Goal: Task Accomplishment & Management: Manage account settings

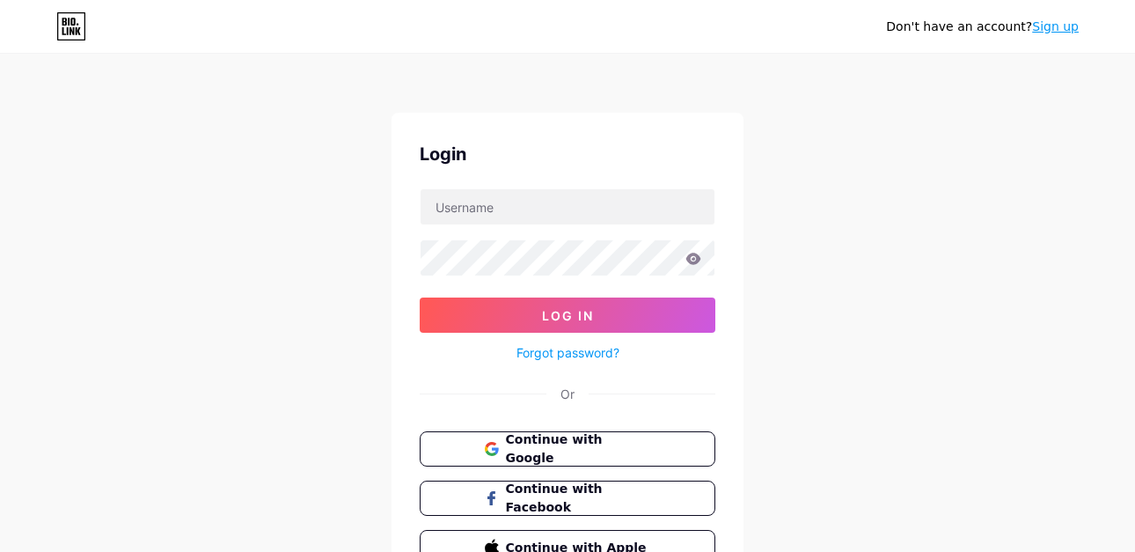
click at [1062, 27] on link "Sign up" at bounding box center [1055, 26] width 47 height 14
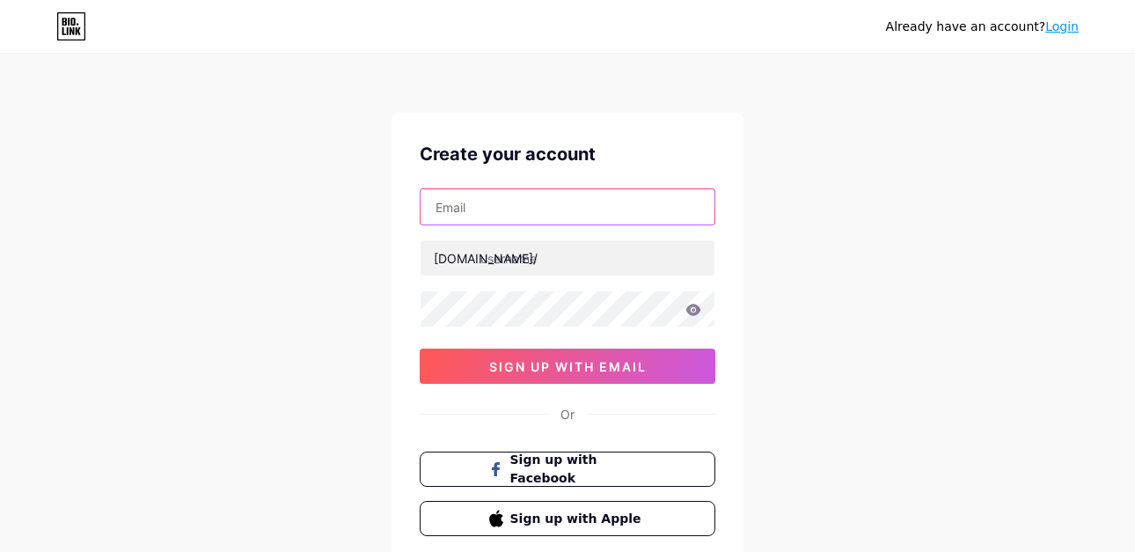
click at [573, 209] on input "text" at bounding box center [568, 206] width 294 height 35
paste input "voktaviani854"
type input "[EMAIL_ADDRESS][DOMAIN_NAME]"
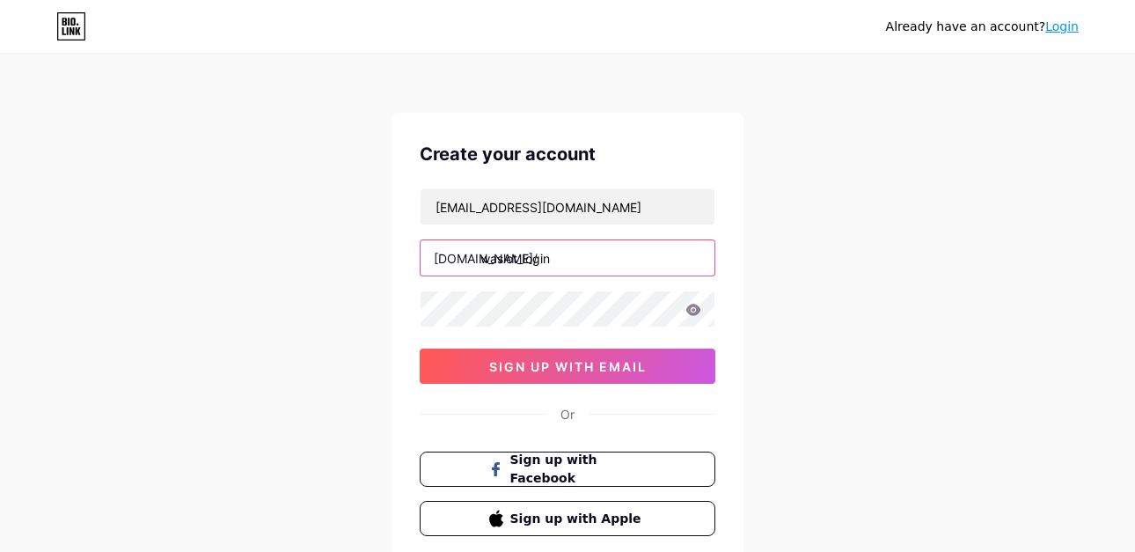
type input "waslot_login"
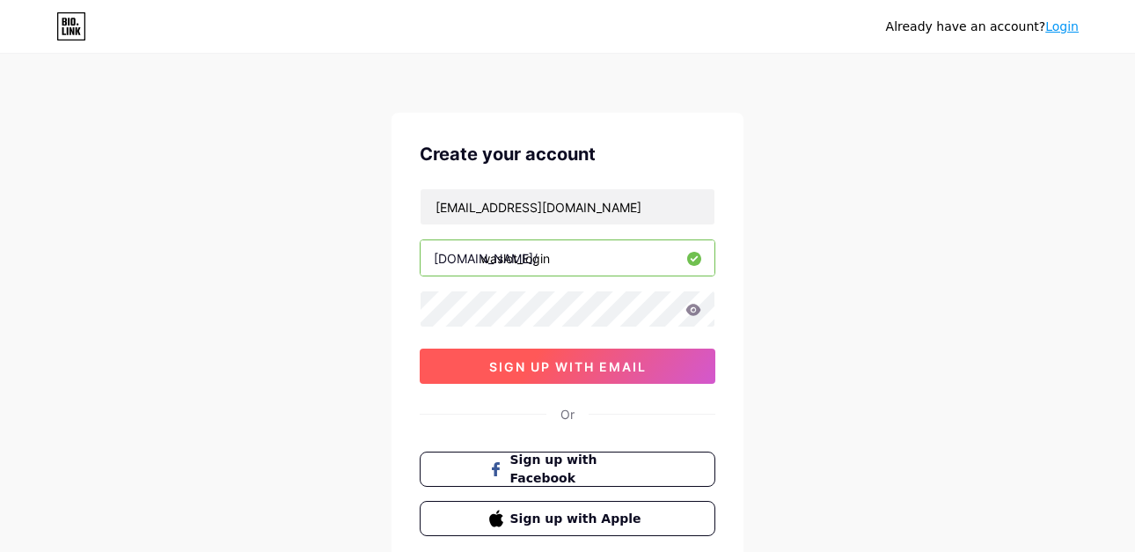
click at [617, 374] on button "sign up with email" at bounding box center [568, 365] width 296 height 35
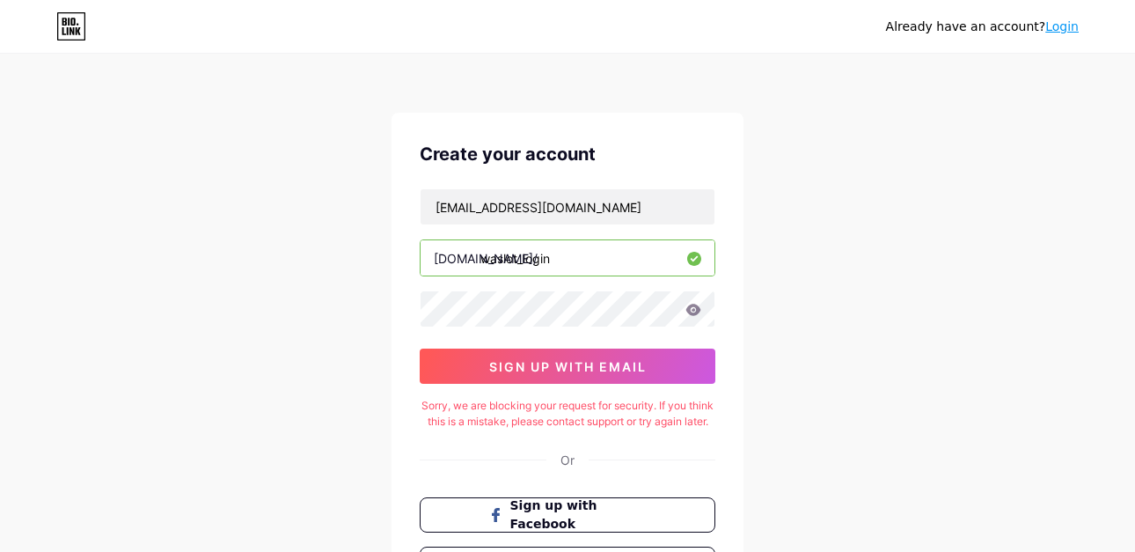
click at [1064, 28] on link "Login" at bounding box center [1061, 26] width 33 height 14
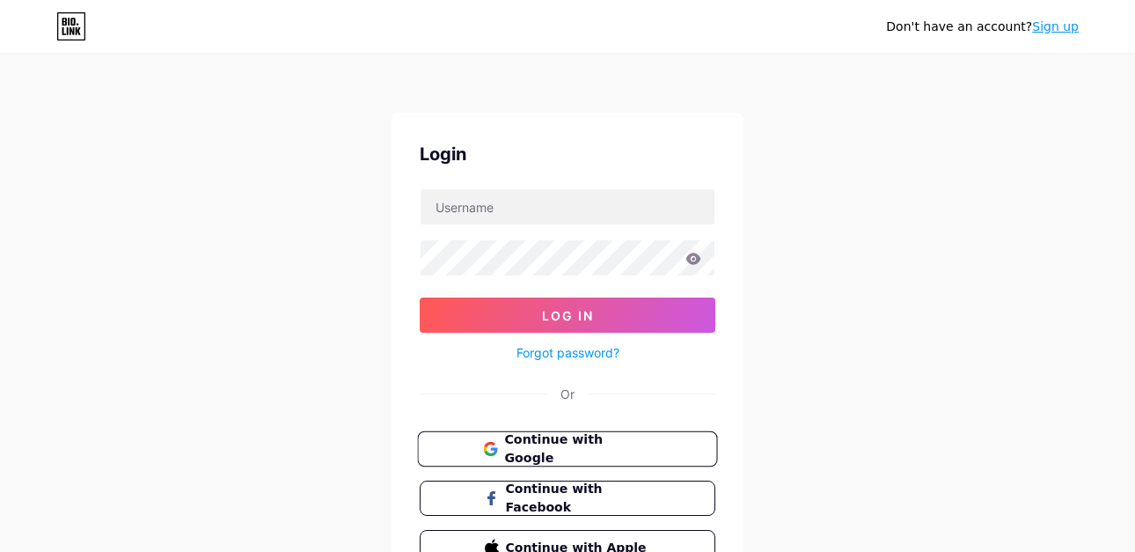
click at [620, 457] on span "Continue with Google" at bounding box center [577, 449] width 147 height 38
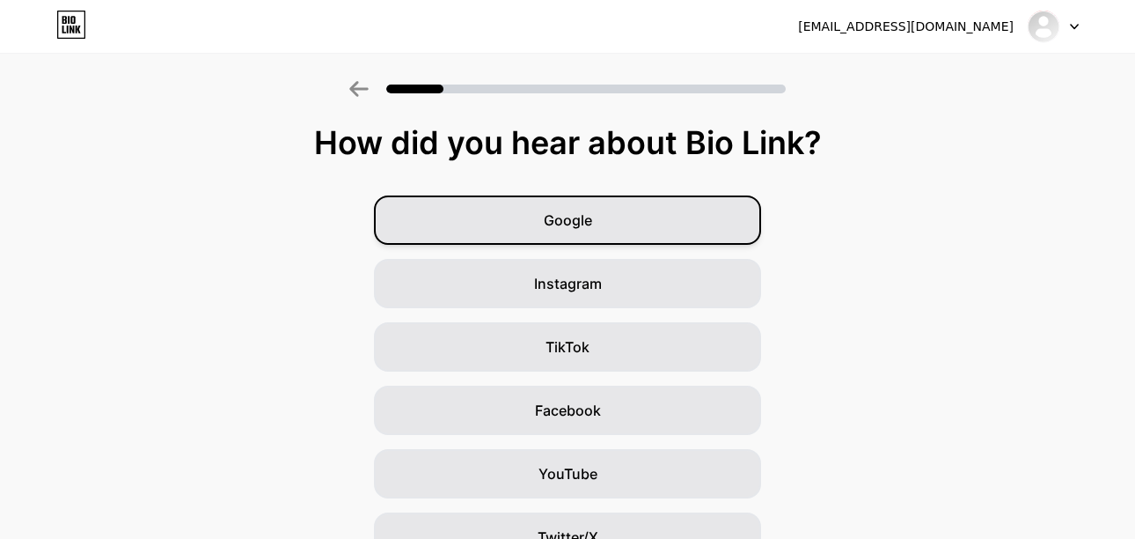
click at [636, 213] on div "Google" at bounding box center [567, 219] width 387 height 49
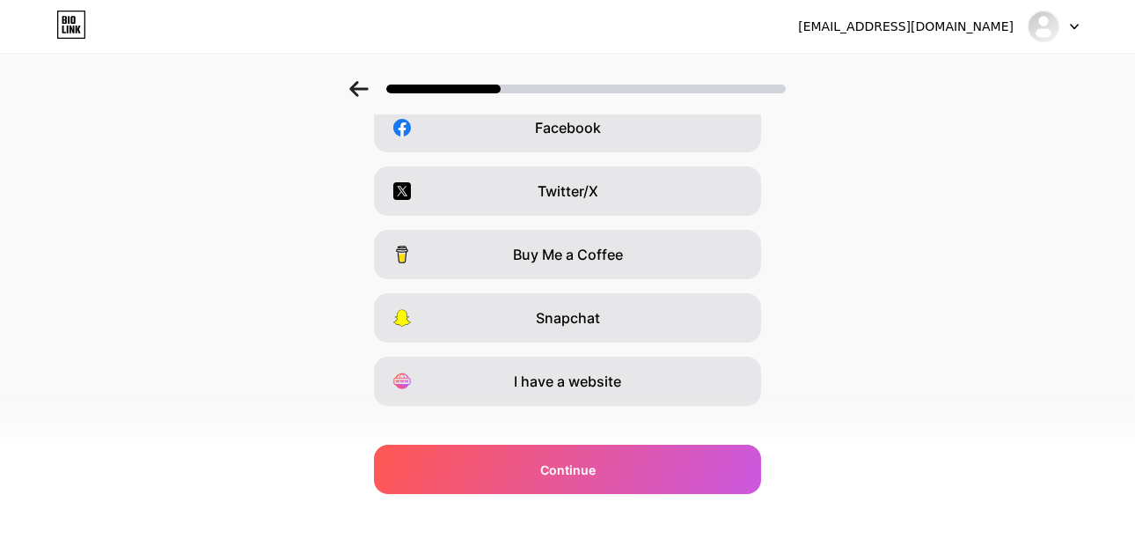
scroll to position [308, 0]
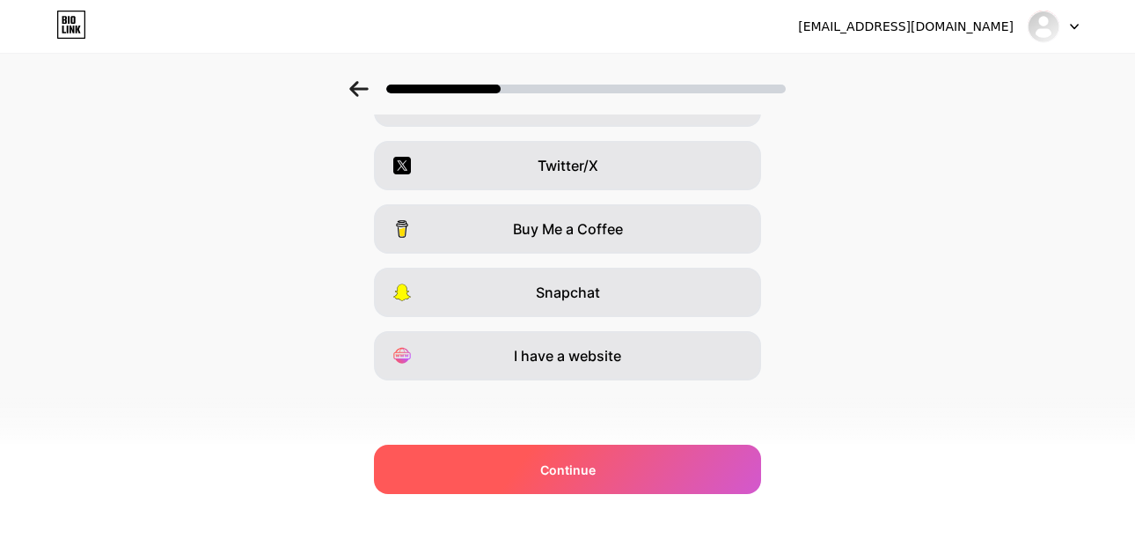
click at [649, 464] on div "Continue" at bounding box center [567, 468] width 387 height 49
click at [580, 463] on span "Continue" at bounding box center [567, 469] width 55 height 18
click at [582, 454] on div "Continue" at bounding box center [567, 468] width 387 height 49
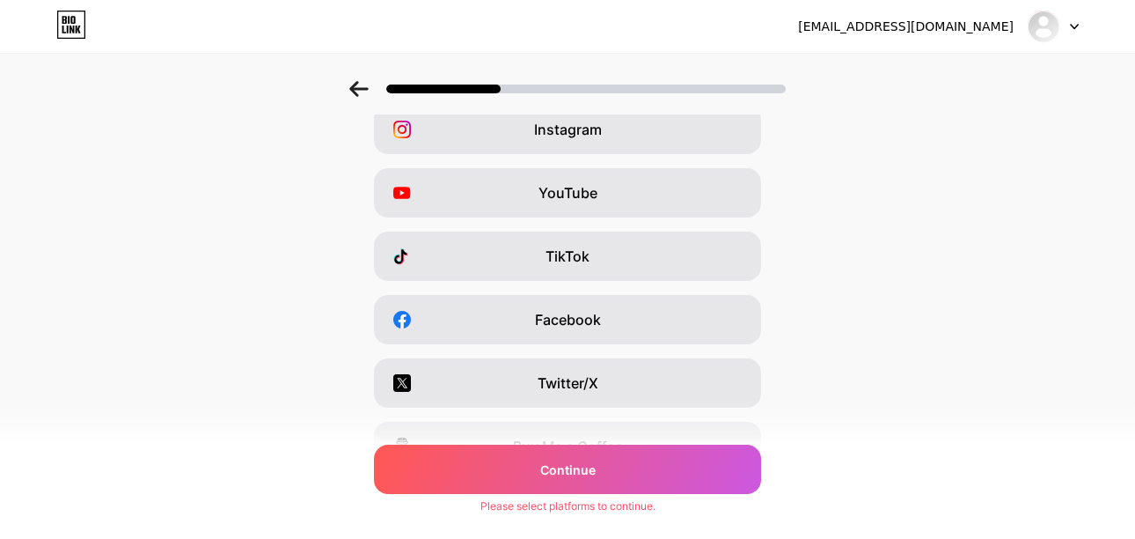
scroll to position [0, 0]
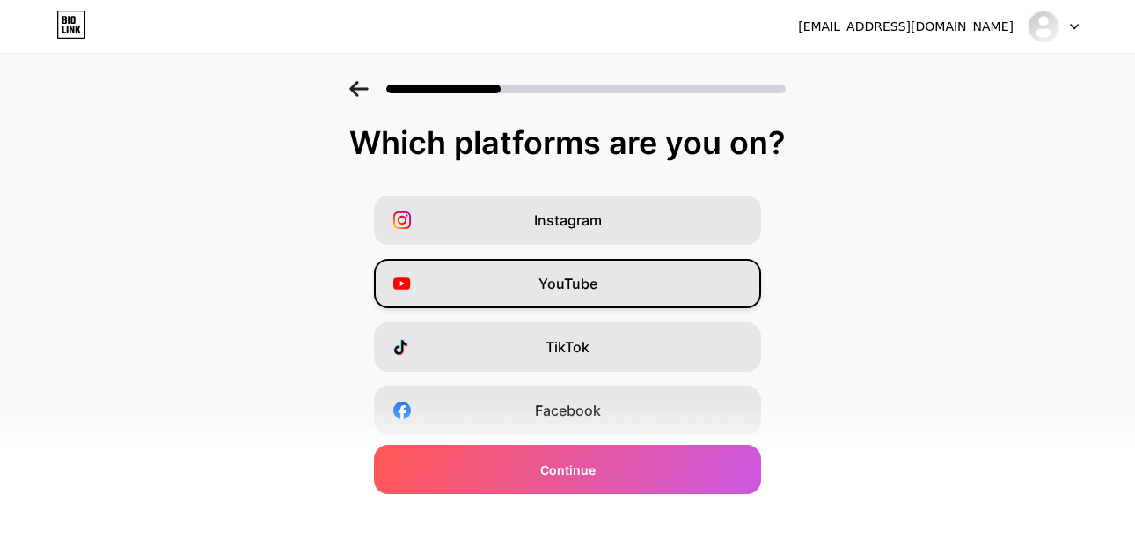
click at [645, 273] on div "YouTube" at bounding box center [567, 283] width 387 height 49
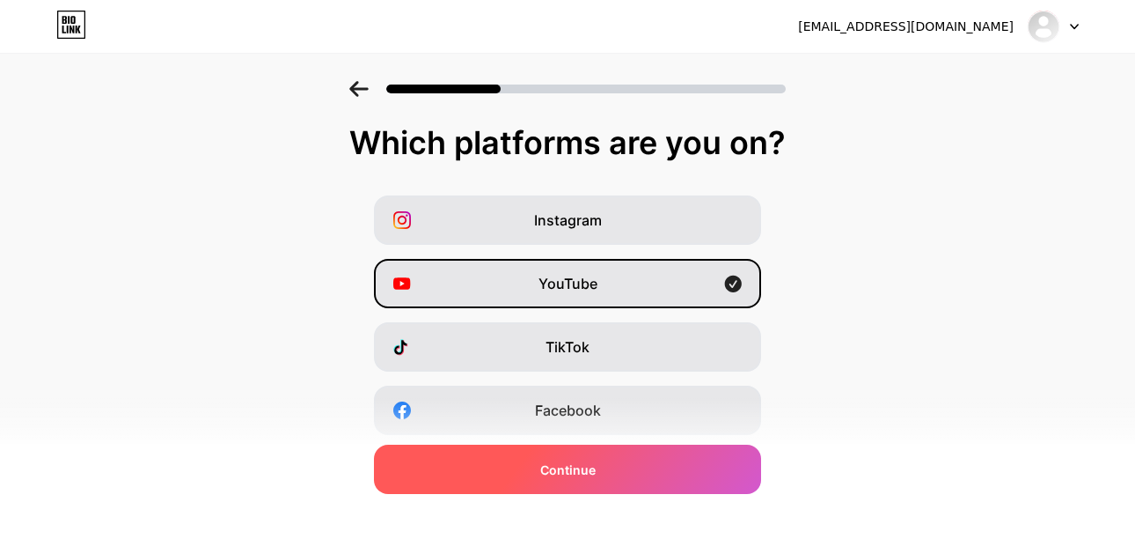
click at [591, 461] on span "Continue" at bounding box center [567, 469] width 55 height 18
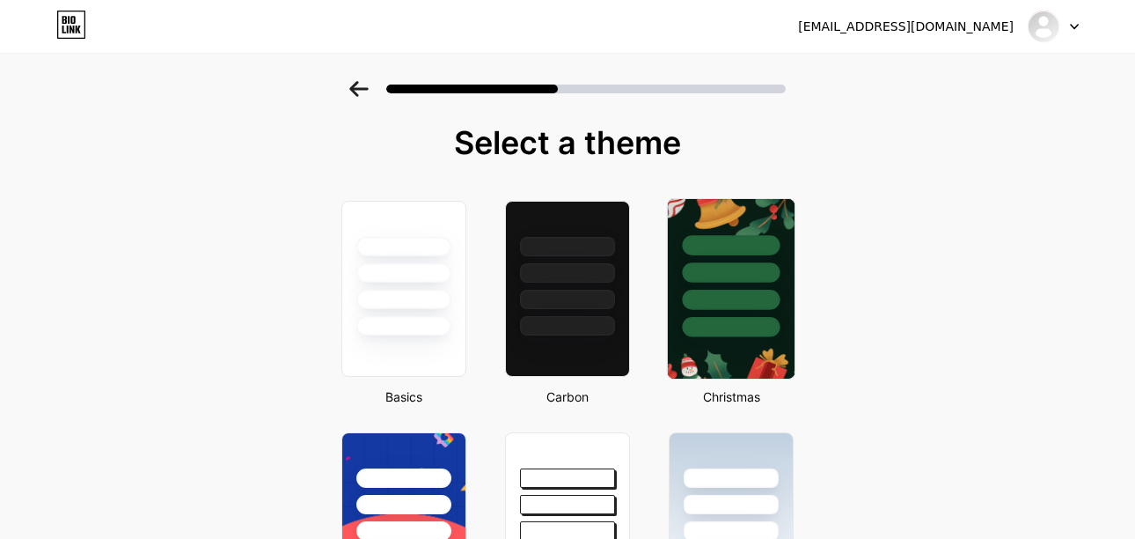
click at [757, 278] on div at bounding box center [731, 272] width 98 height 20
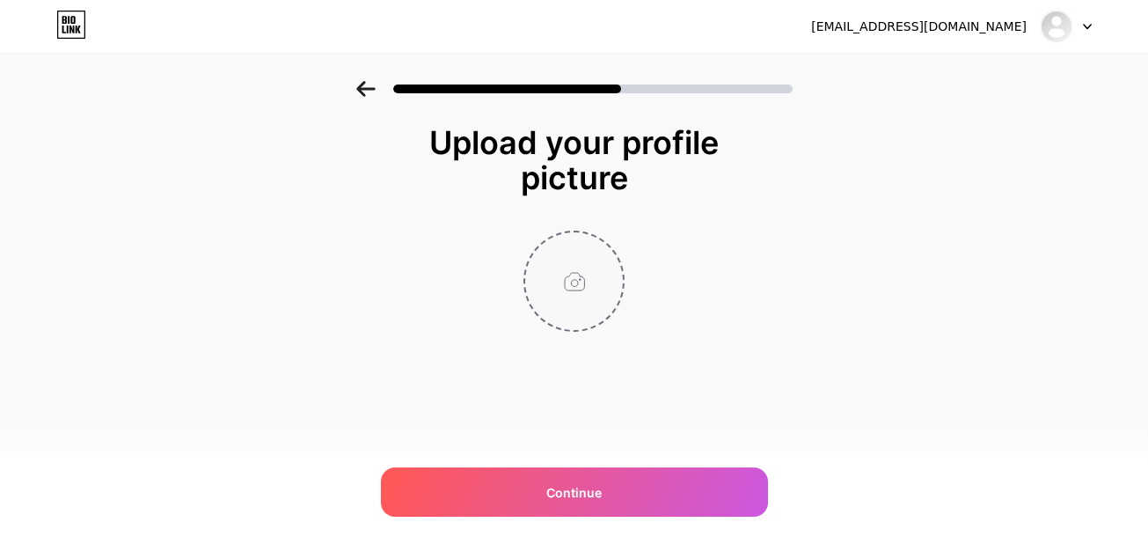
click at [579, 258] on input "file" at bounding box center [574, 281] width 98 height 98
type input "C:\fakepath\Mtd6QYHzksaBZefO.png"
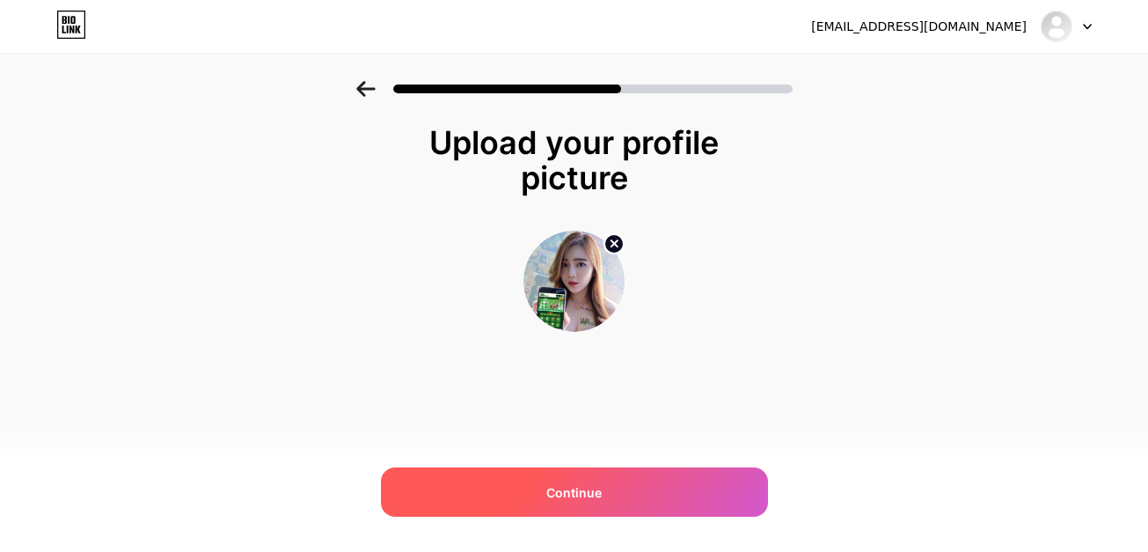
click at [609, 492] on div "Continue" at bounding box center [574, 491] width 387 height 49
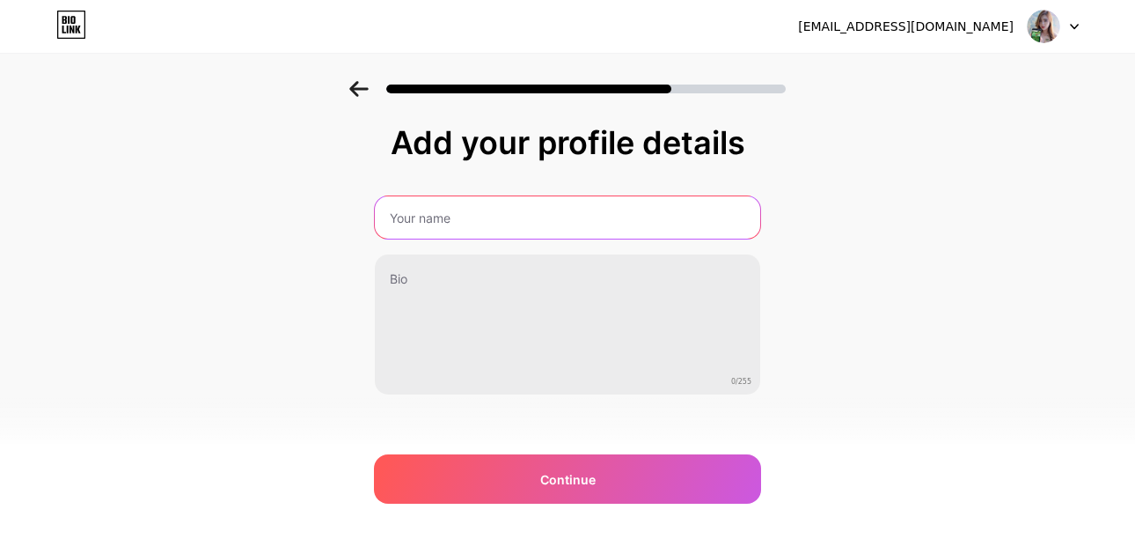
click at [496, 212] on input "text" at bounding box center [567, 217] width 385 height 42
drag, startPoint x: 495, startPoint y: 214, endPoint x: 415, endPoint y: 209, distance: 79.3
click at [495, 214] on input "text" at bounding box center [567, 217] width 385 height 42
paste input "Waslot Login Asik, Teman Setia Pas Waktu Luang"
type input "Waslot Login Asik, Teman Setia Pas Waktu Luang"
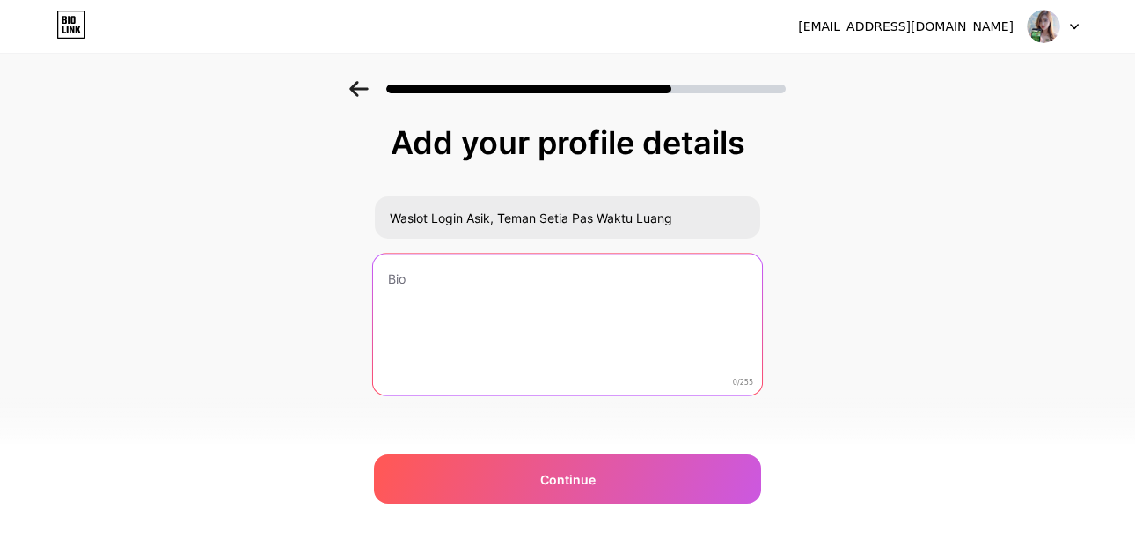
click at [531, 286] on textarea at bounding box center [567, 324] width 389 height 143
paste textarea "Lagi kosong jadwal? [PERSON_NAME] waslot aja, temani waktu luangmu dengan seru."
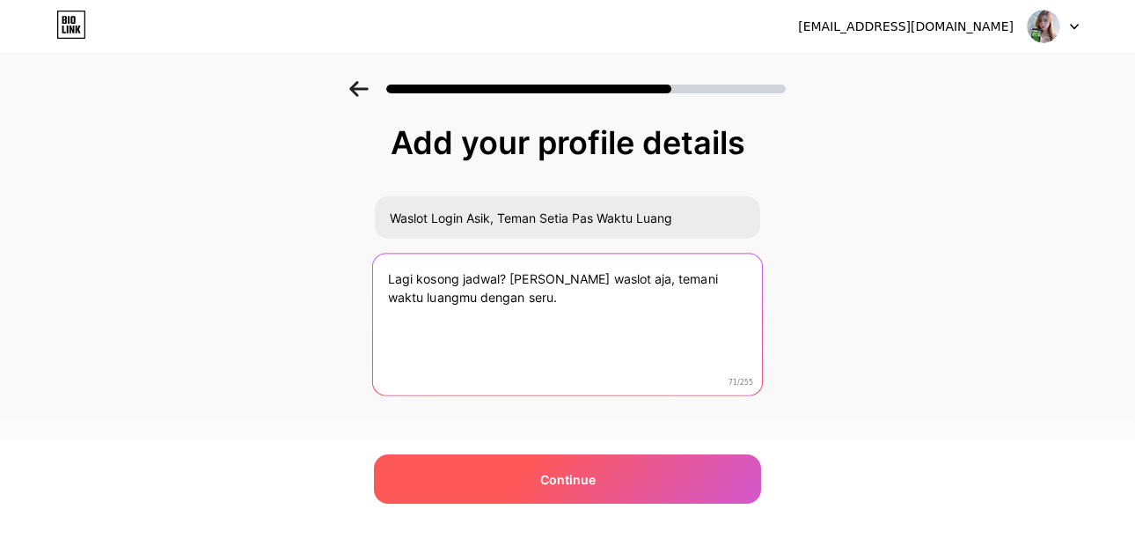
type textarea "Lagi kosong jadwal? [PERSON_NAME] waslot aja, temani waktu luangmu dengan seru."
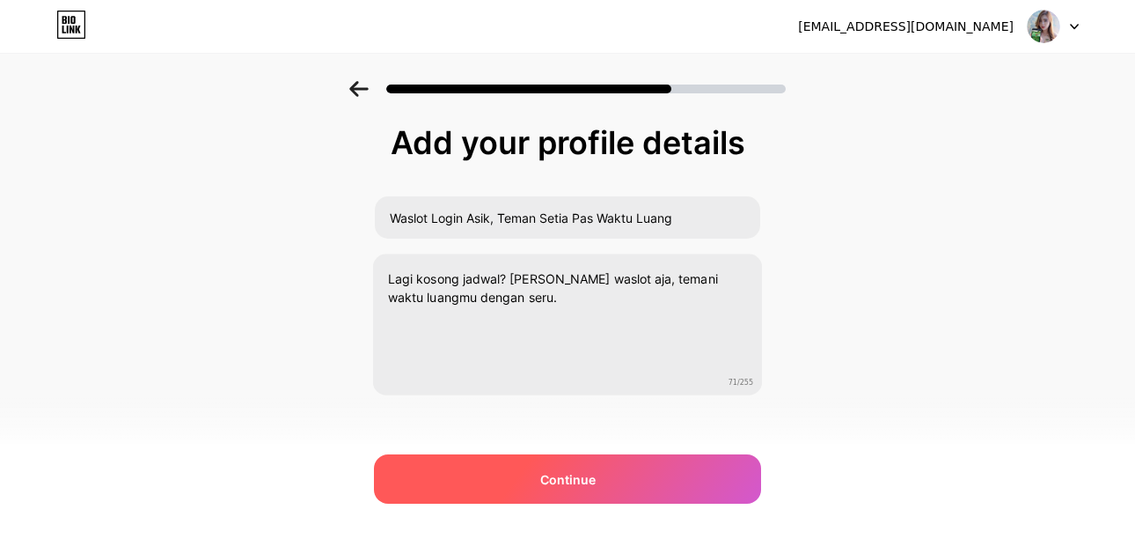
click at [532, 466] on div "Continue" at bounding box center [567, 478] width 387 height 49
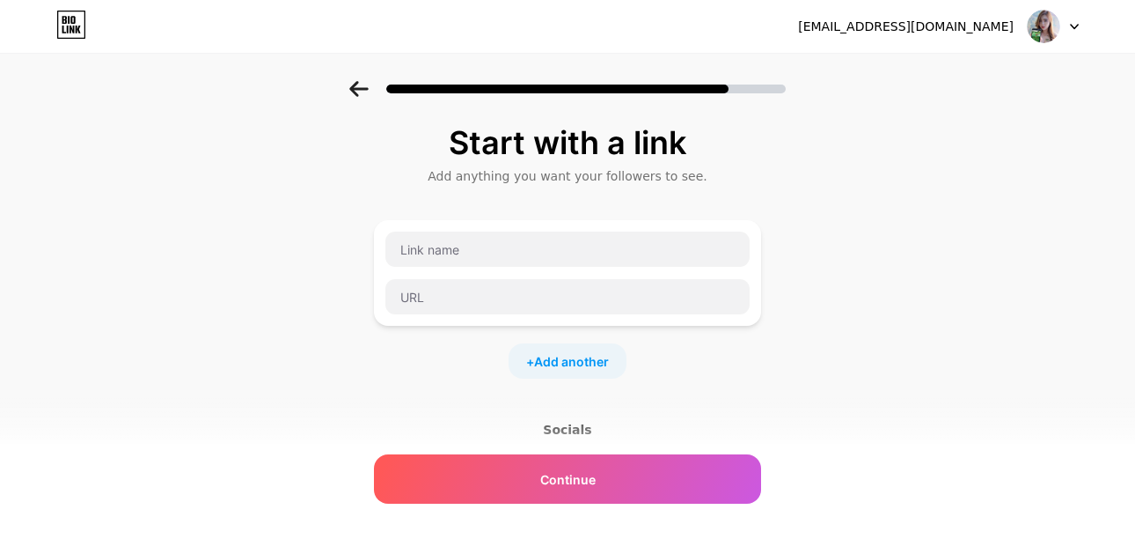
click at [507, 268] on div at bounding box center [568, 273] width 366 height 84
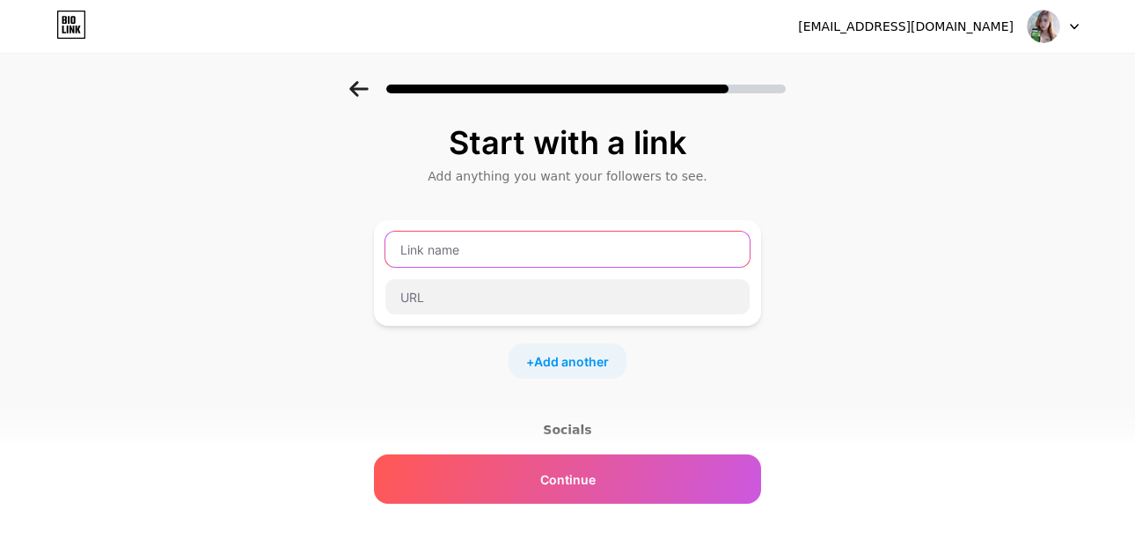
click at [518, 260] on input "text" at bounding box center [567, 248] width 364 height 35
type input "WASLOT - LOGIN"
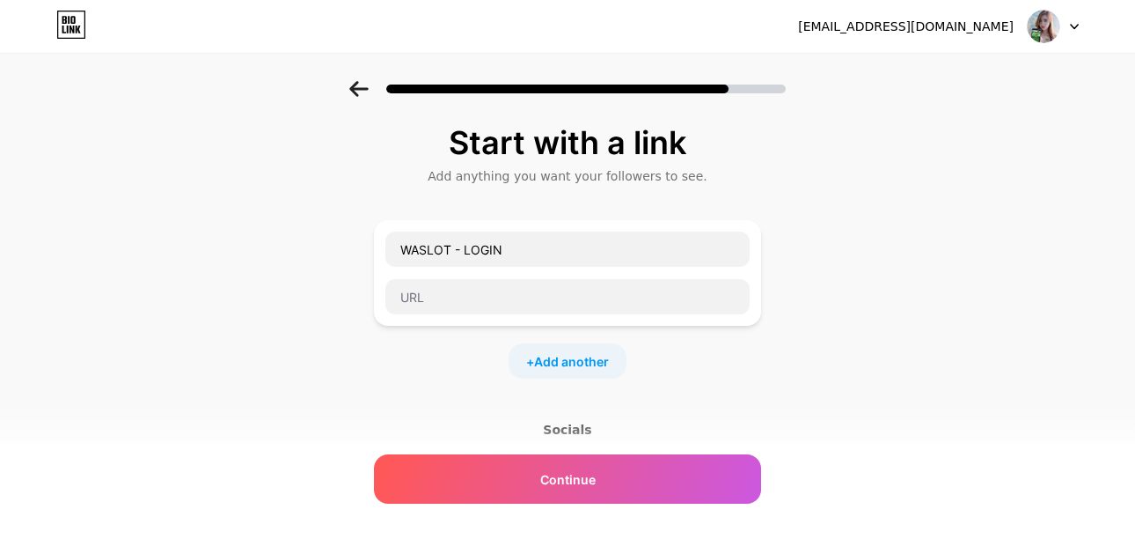
click at [878, 211] on div "Start with a link Add anything you want your followers to see. WASLOT - LOGIN +…" at bounding box center [567, 390] width 1135 height 619
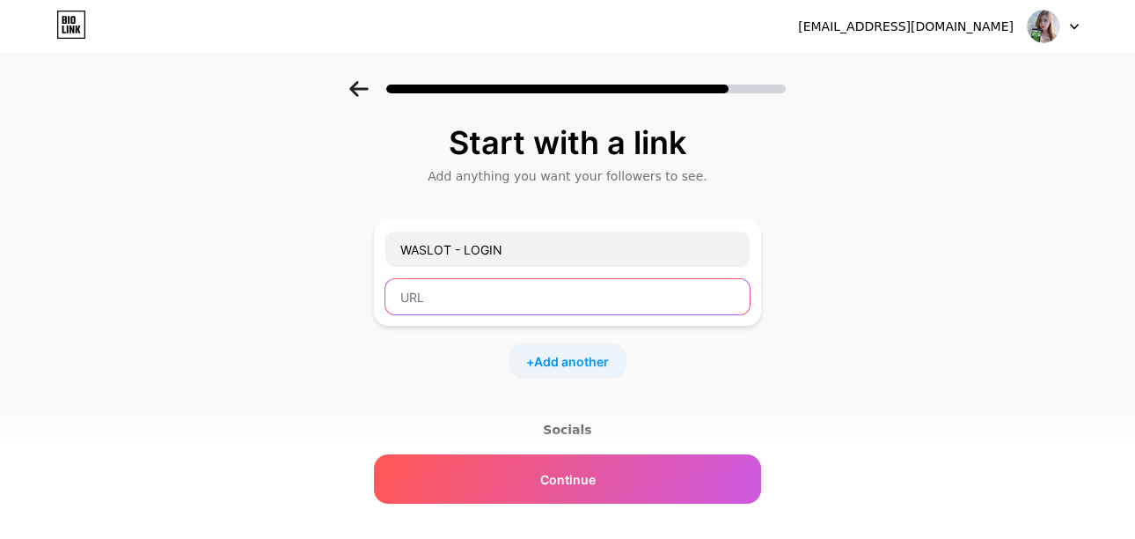
click at [536, 295] on input "text" at bounding box center [567, 296] width 364 height 35
paste input "[URL][DOMAIN_NAME]"
type input "[URL][DOMAIN_NAME]"
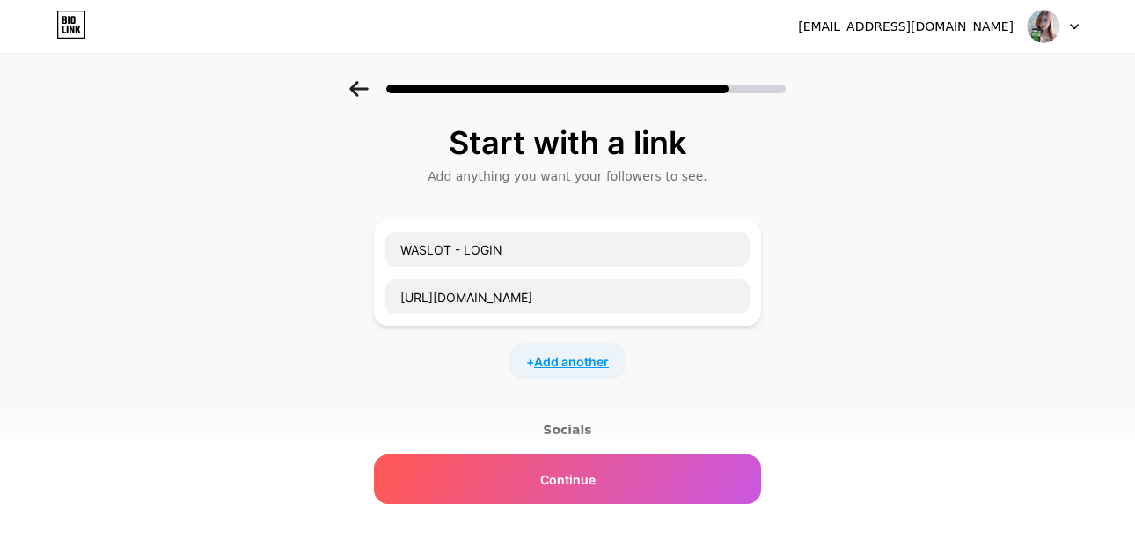
click at [589, 361] on span "Add another" at bounding box center [571, 361] width 75 height 18
click at [517, 374] on input "text" at bounding box center [567, 372] width 364 height 35
type input "WASLOT LOGIN"
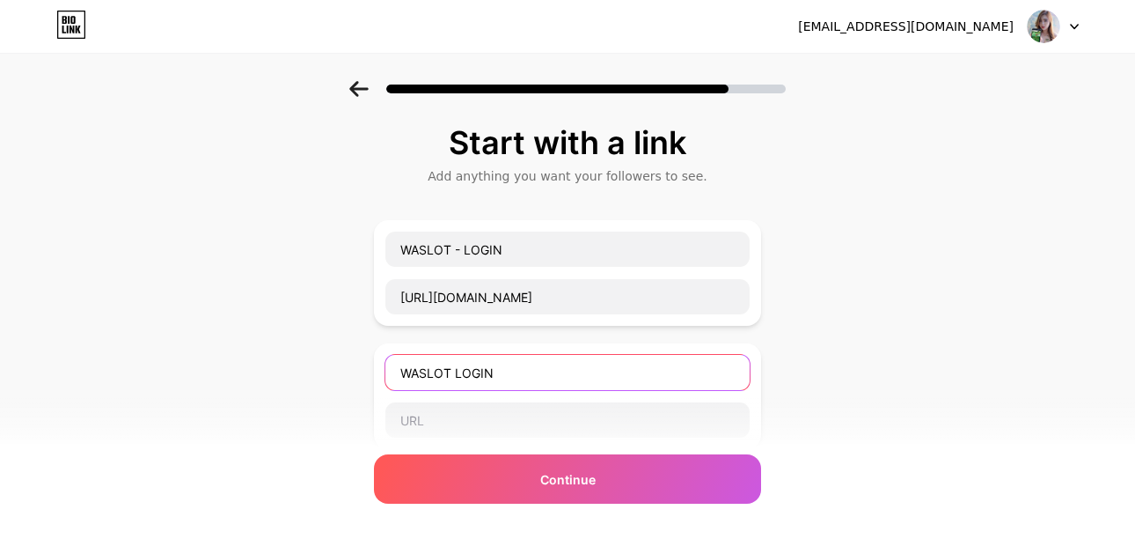
drag, startPoint x: 517, startPoint y: 374, endPoint x: 81, endPoint y: 370, distance: 435.6
click at [81, 370] on div "Start with a link Add anything you want your followers to see. WASLOT - LOGIN […" at bounding box center [567, 452] width 1135 height 742
type input "\"
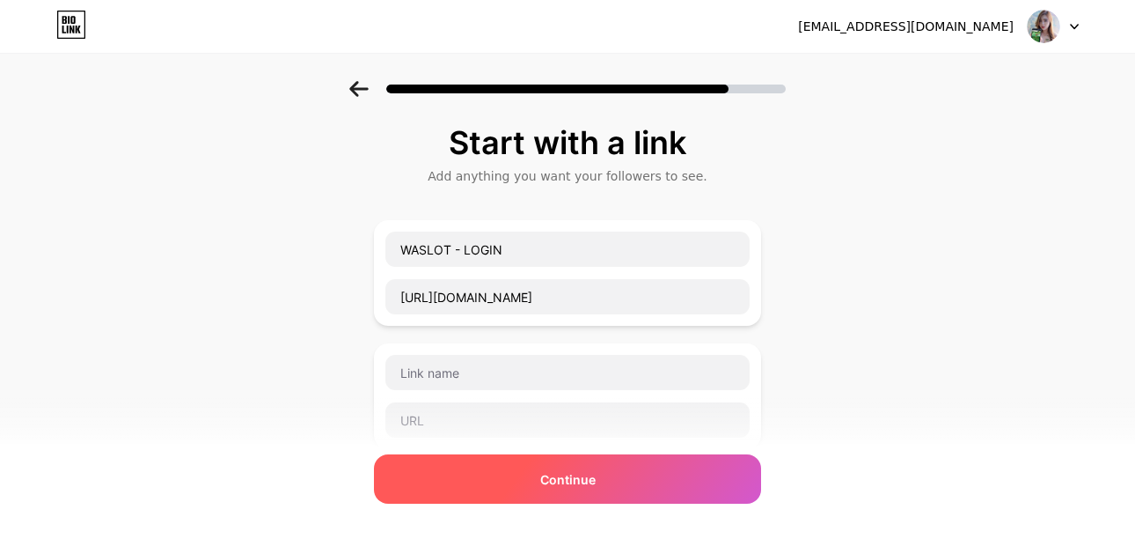
click at [543, 494] on div "Continue" at bounding box center [567, 478] width 387 height 49
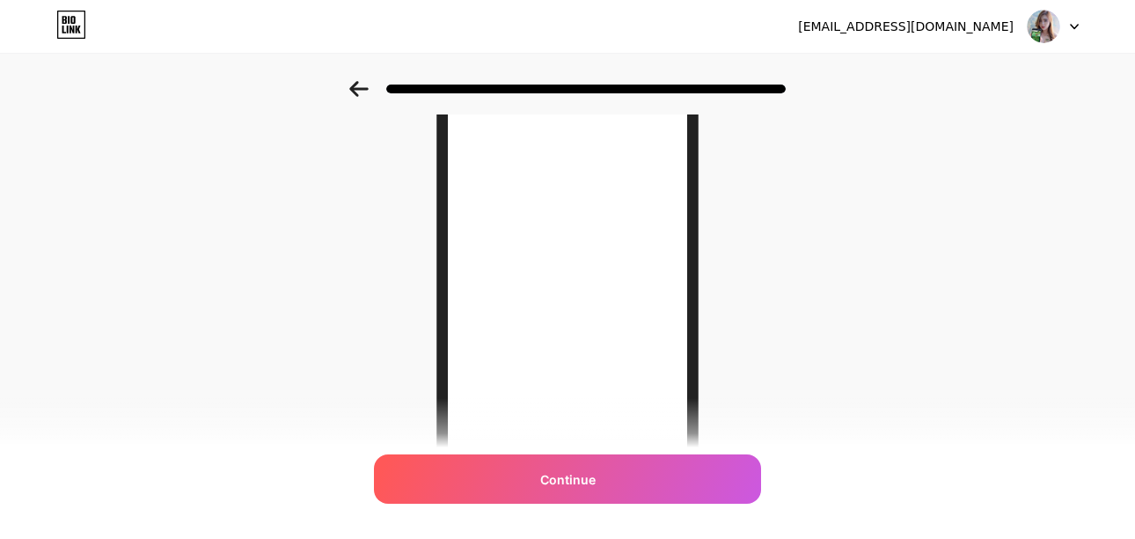
scroll to position [176, 0]
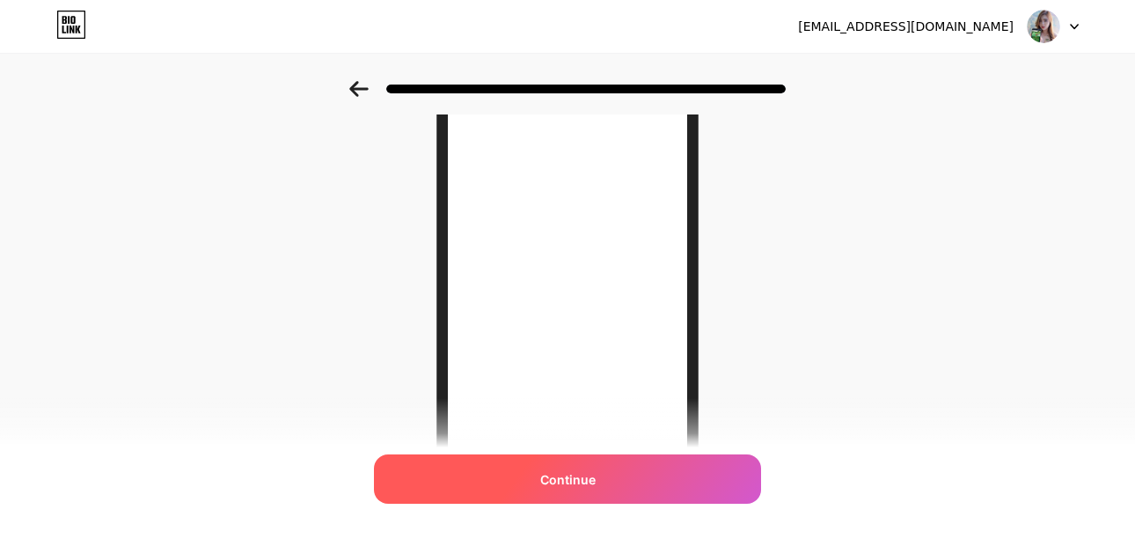
click at [615, 473] on div "Continue" at bounding box center [567, 478] width 387 height 49
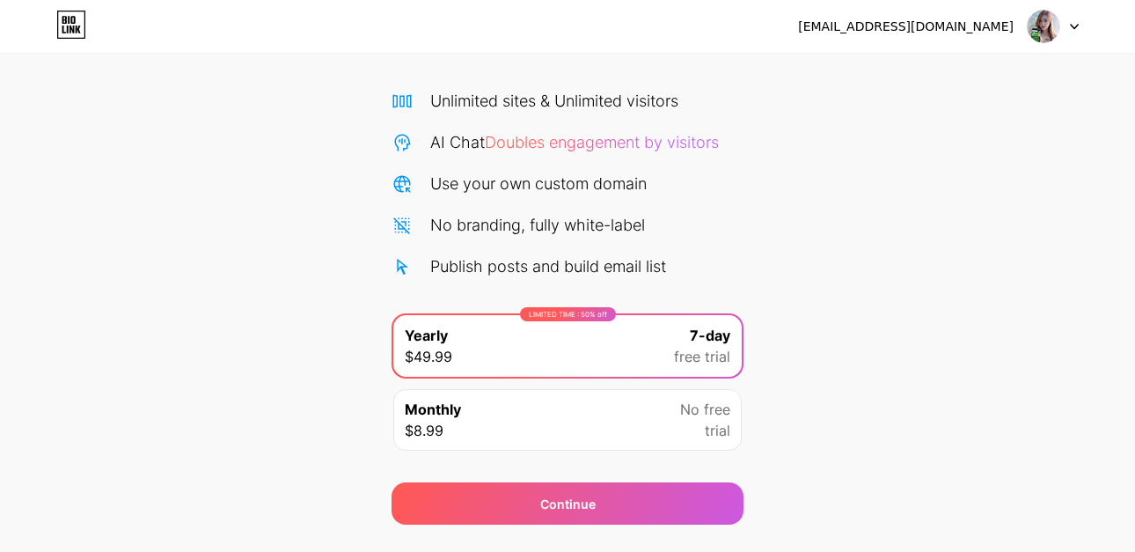
scroll to position [157, 0]
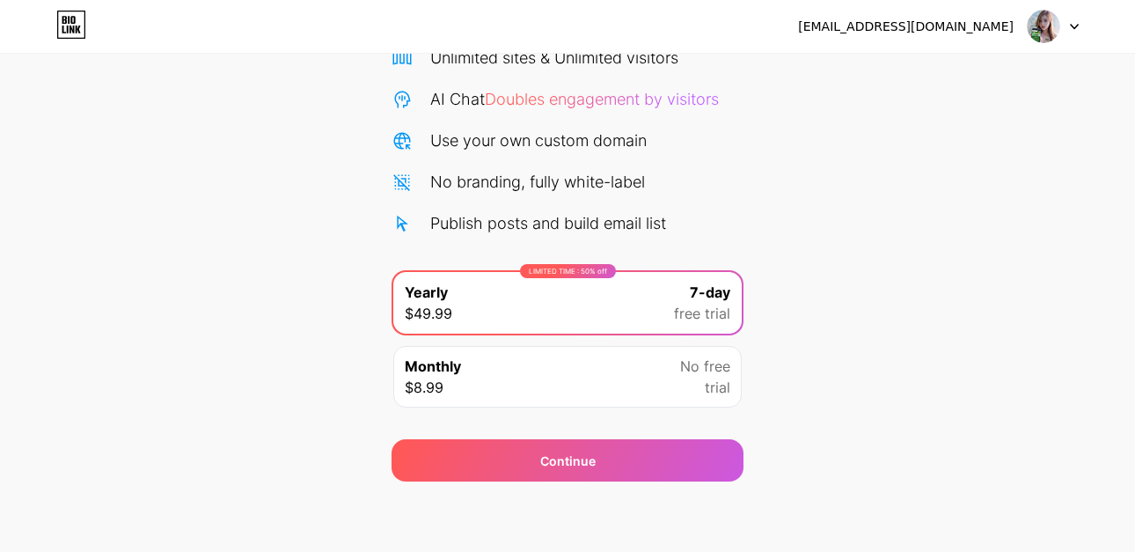
click at [847, 299] on div "Start your 7 day free trial Cancel anytime. We will send you an email 2 days be…" at bounding box center [567, 202] width 1135 height 557
click at [502, 378] on div "Monthly $8.99 No free trial" at bounding box center [567, 377] width 348 height 62
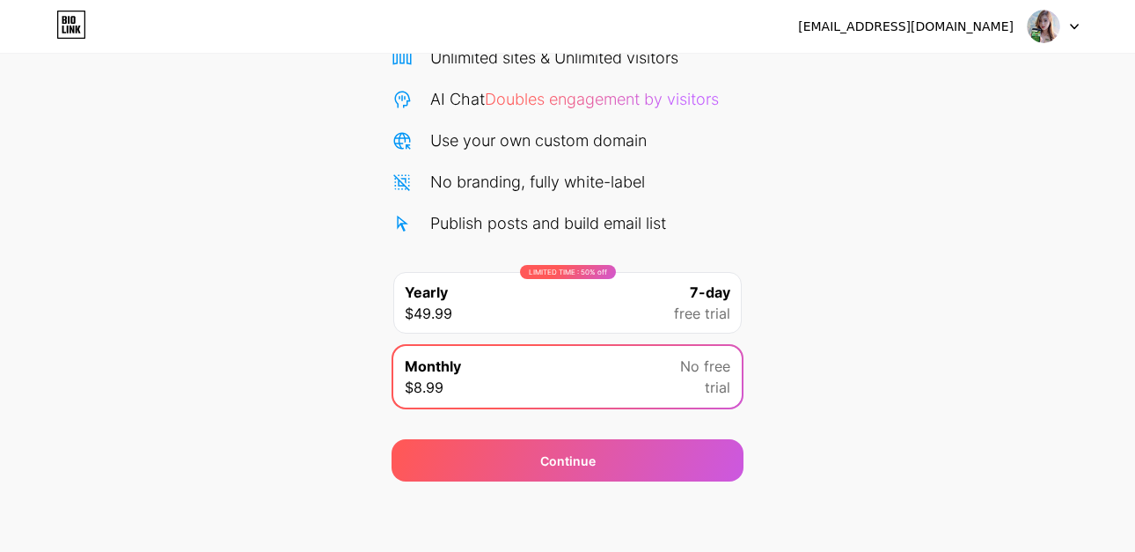
click at [519, 296] on div "LIMITED TIME : 50% off Yearly $49.99 7-day free trial" at bounding box center [567, 303] width 348 height 62
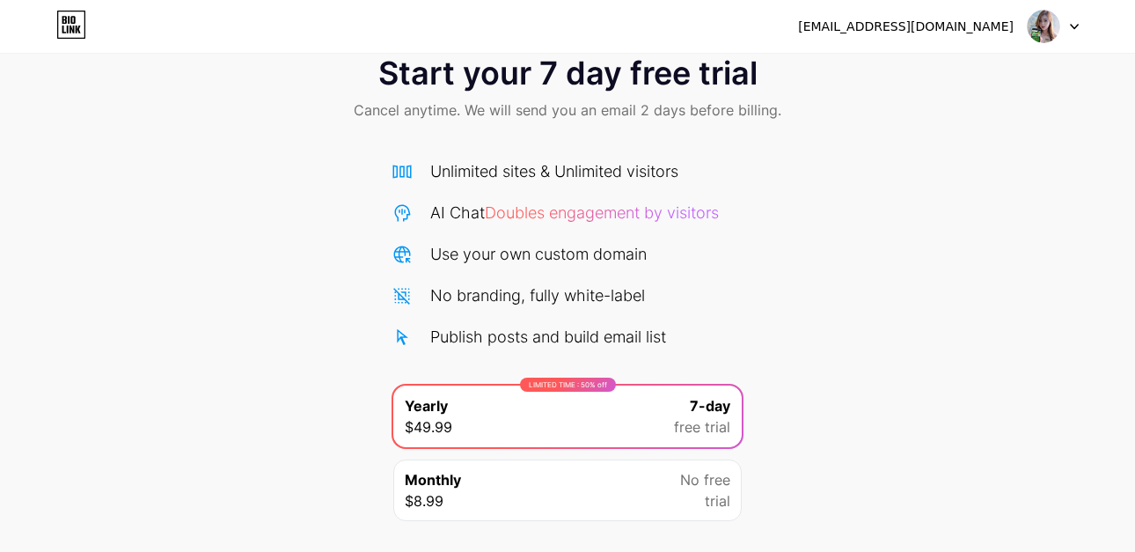
scroll to position [0, 0]
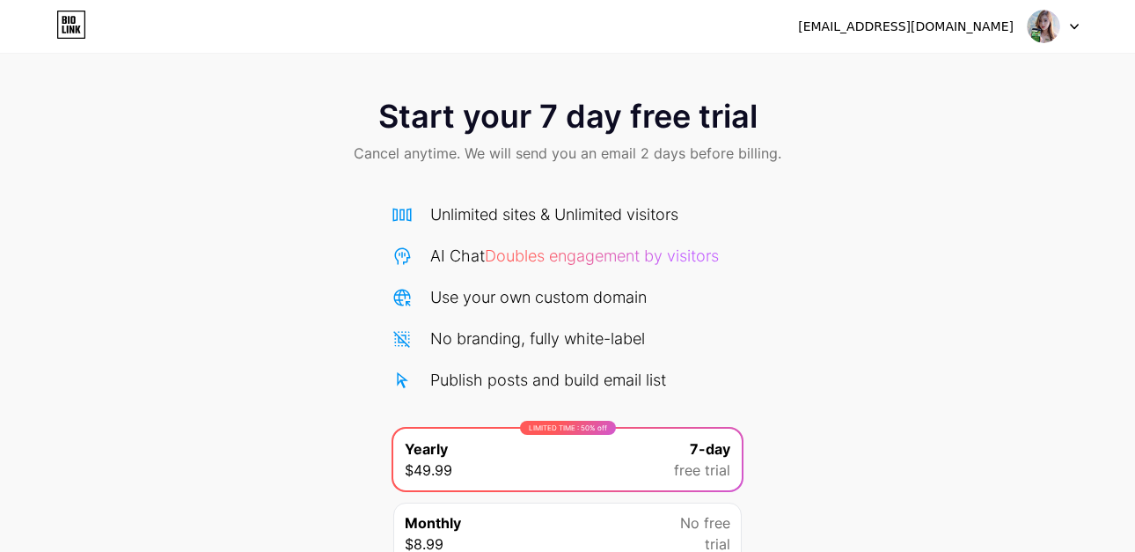
click at [277, 160] on div "Start your 7 day free trial Cancel anytime. We will send you an email 2 days be…" at bounding box center [567, 133] width 1135 height 104
click at [1076, 27] on icon at bounding box center [1074, 27] width 7 height 4
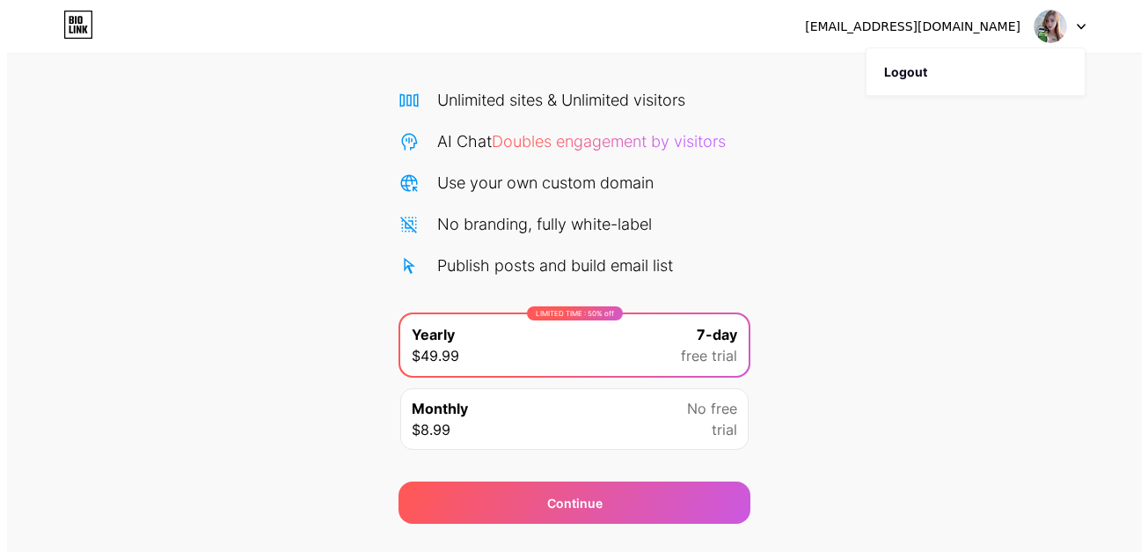
scroll to position [157, 0]
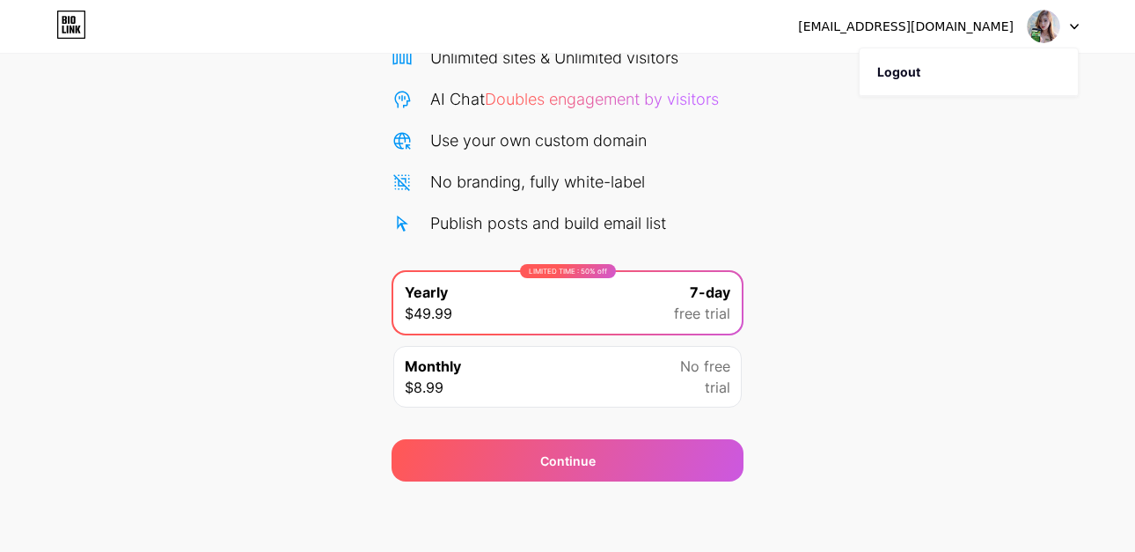
click at [931, 197] on div "Start your 7 day free trial Cancel anytime. We will send you an email 2 days be…" at bounding box center [567, 202] width 1135 height 557
click at [648, 367] on div "Monthly $8.99 No free trial" at bounding box center [567, 377] width 348 height 62
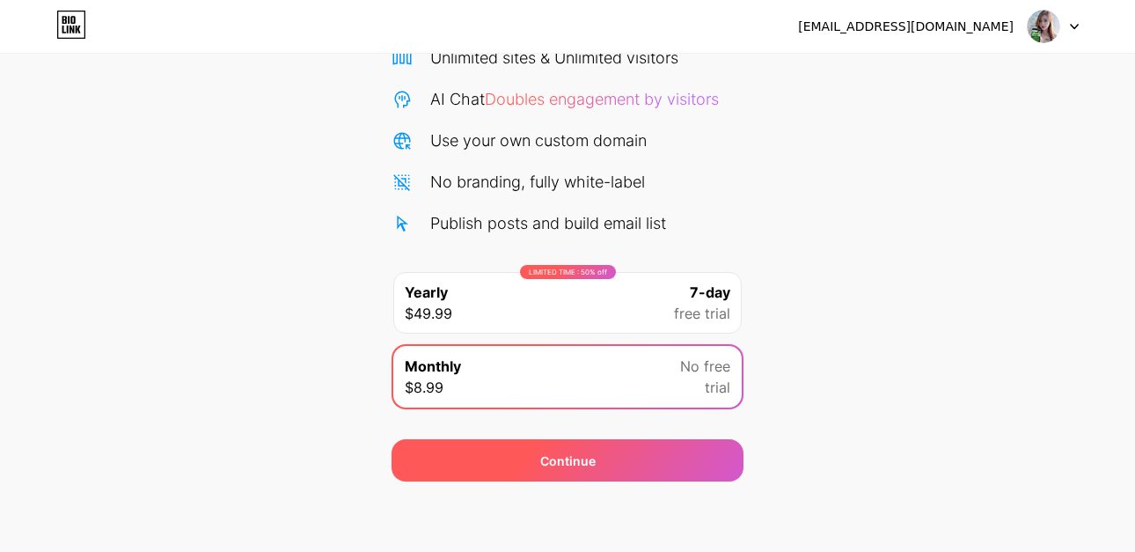
click at [538, 454] on div "Continue" at bounding box center [568, 460] width 352 height 42
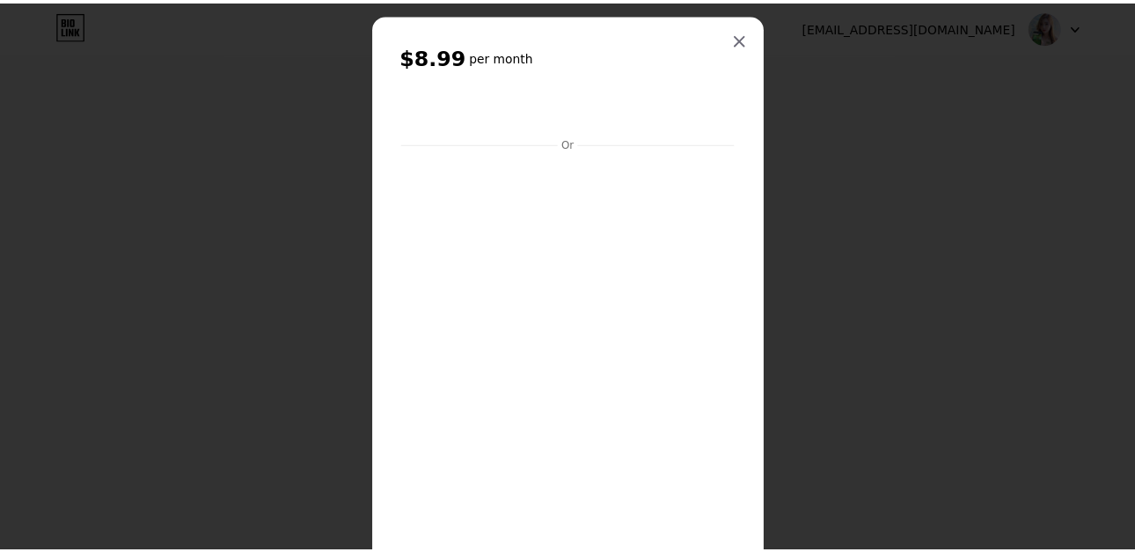
scroll to position [0, 0]
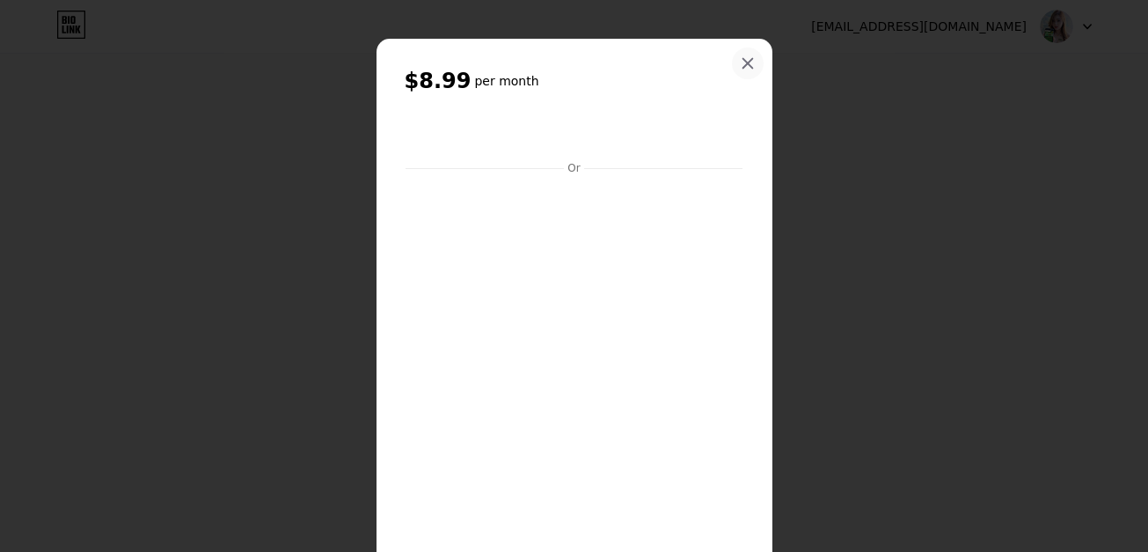
click at [744, 69] on icon at bounding box center [748, 63] width 14 height 14
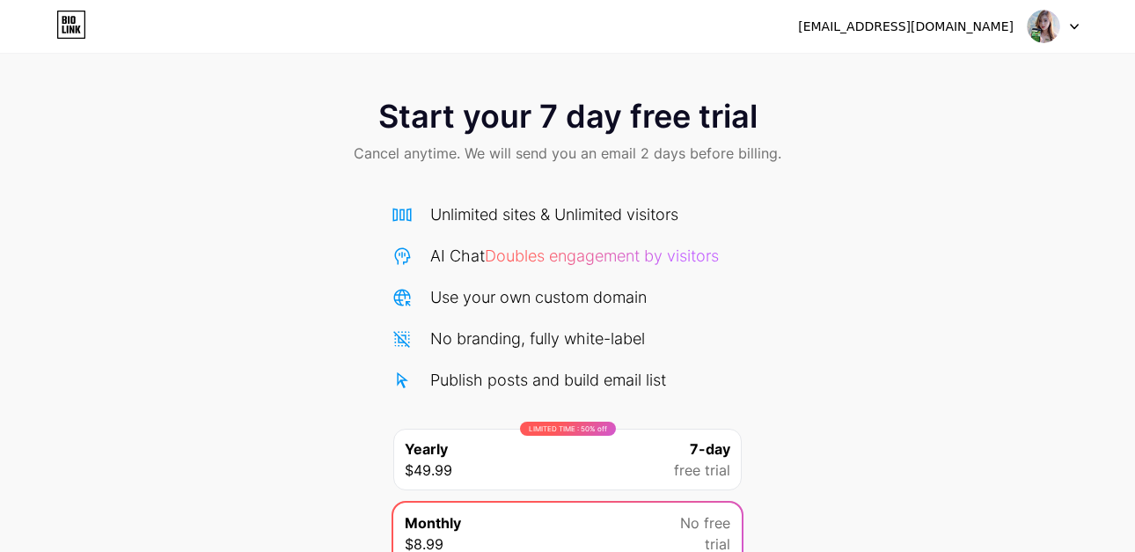
click at [78, 21] on icon at bounding box center [71, 25] width 30 height 28
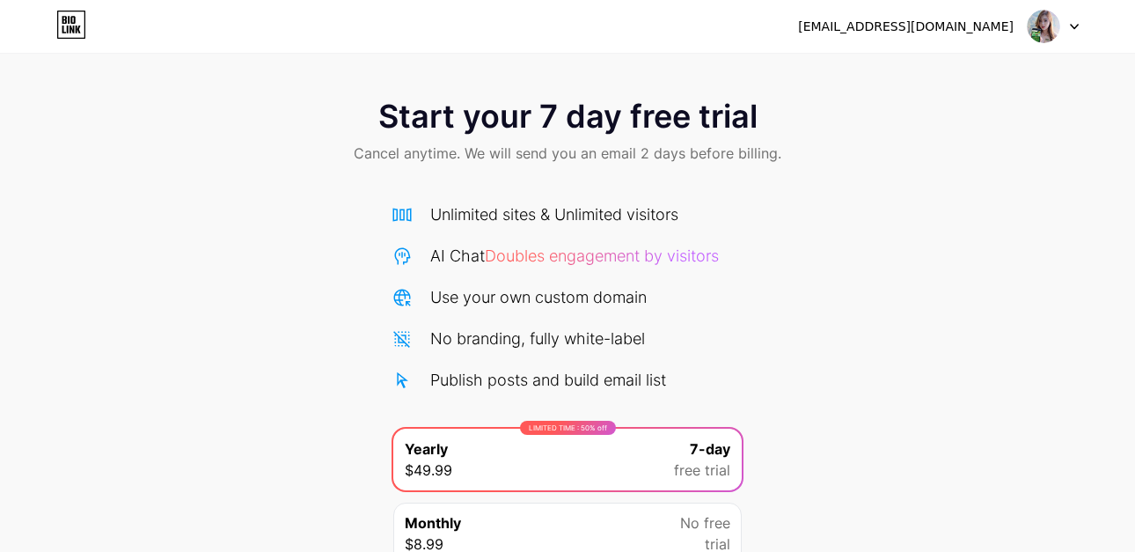
click at [78, 21] on icon at bounding box center [71, 25] width 30 height 28
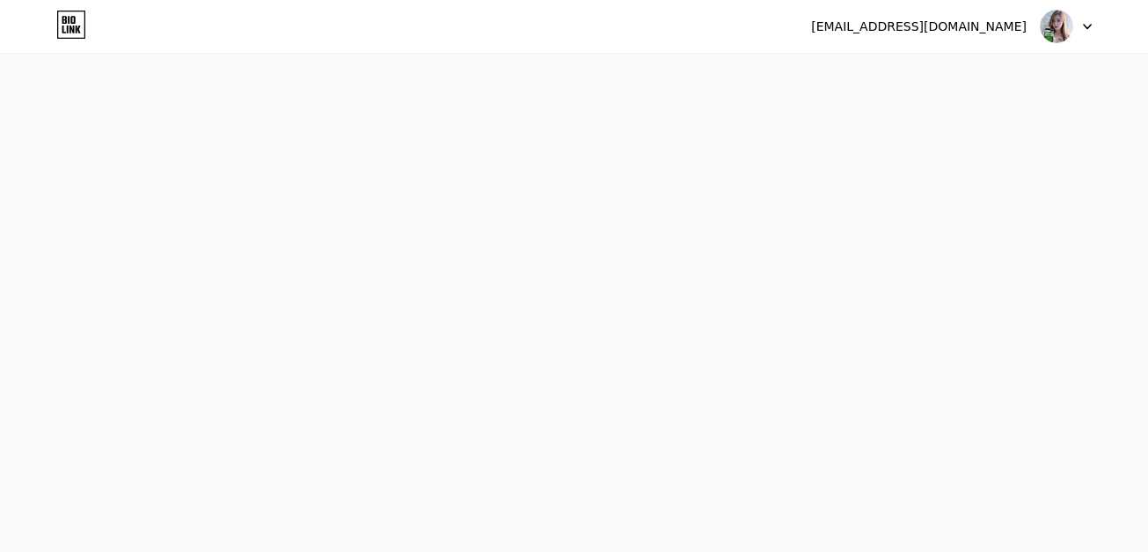
click at [78, 21] on icon at bounding box center [71, 25] width 30 height 28
click at [78, 0] on html at bounding box center [574, 0] width 1148 height 0
click at [78, 21] on icon at bounding box center [71, 25] width 30 height 28
click at [1018, 35] on div "[EMAIL_ADDRESS][DOMAIN_NAME]" at bounding box center [919, 27] width 216 height 18
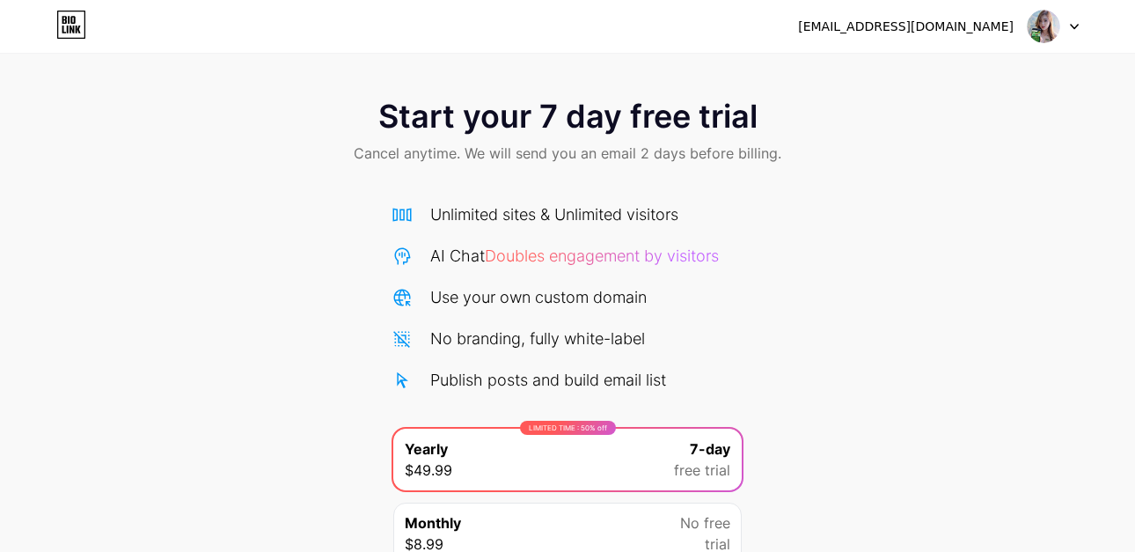
click at [1048, 43] on div "voktaviani854@gmail.com Logout" at bounding box center [567, 26] width 1135 height 53
click at [1074, 9] on div "voktaviani854@gmail.com Logout" at bounding box center [567, 26] width 1135 height 53
click at [1074, 22] on div at bounding box center [1053, 27] width 51 height 32
click at [966, 79] on li "Logout" at bounding box center [969, 72] width 218 height 48
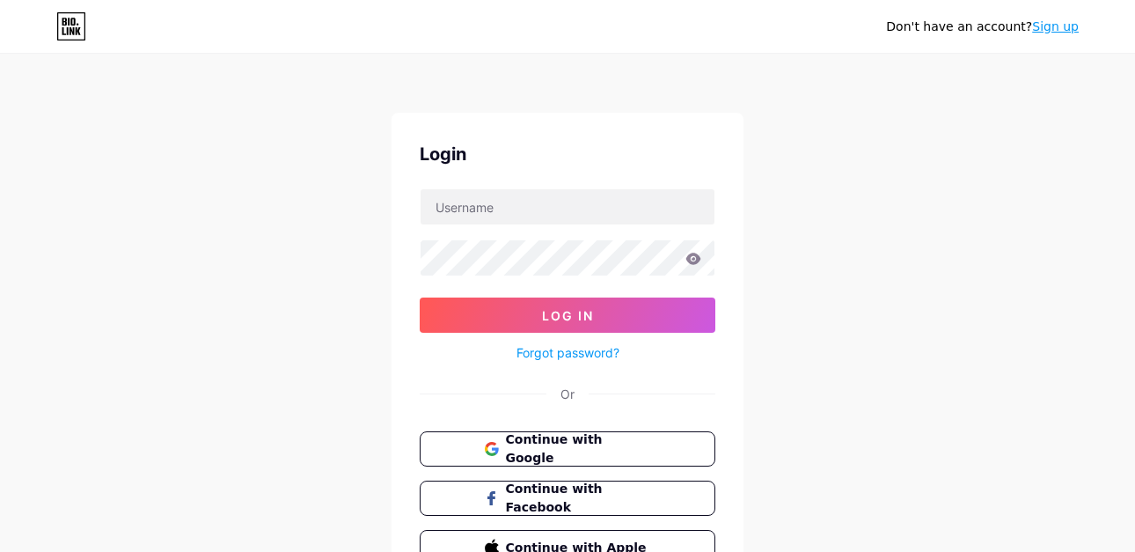
click at [898, 74] on div "Don't have an account? Sign up Login Log In Forgot password? Or Continue with G…" at bounding box center [567, 324] width 1135 height 649
click at [983, 98] on div "Don't have an account? Sign up Login Log In Forgot password? Or Continue with G…" at bounding box center [567, 324] width 1135 height 649
